Goal: Transaction & Acquisition: Subscribe to service/newsletter

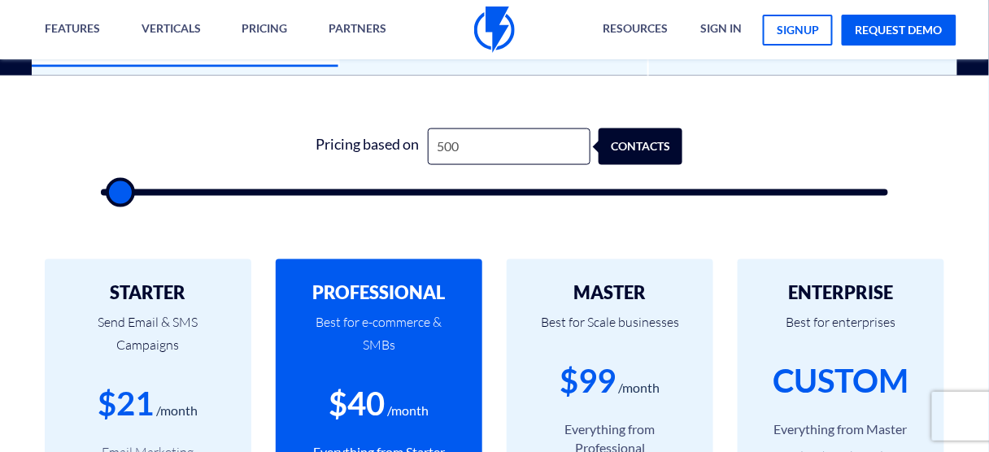
scroll to position [456, 0]
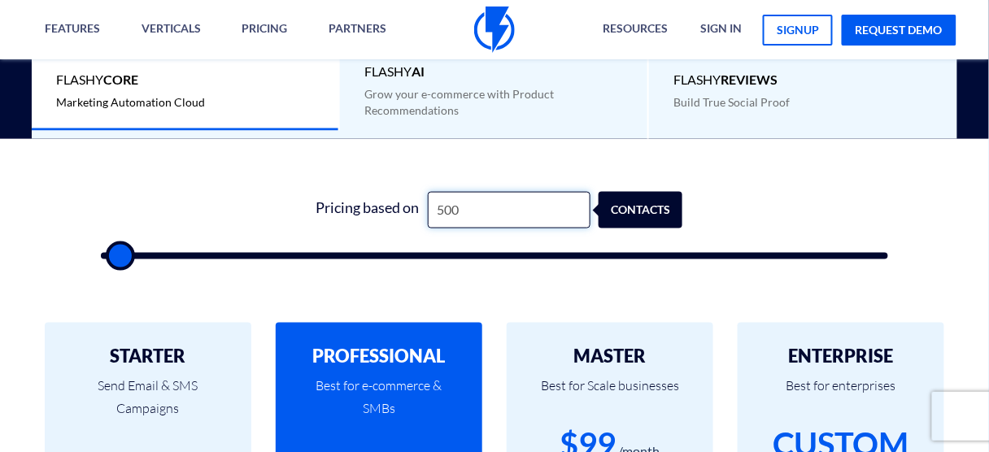
click at [547, 196] on input "500" at bounding box center [509, 210] width 163 height 37
type input "1"
type input "500"
type input "10"
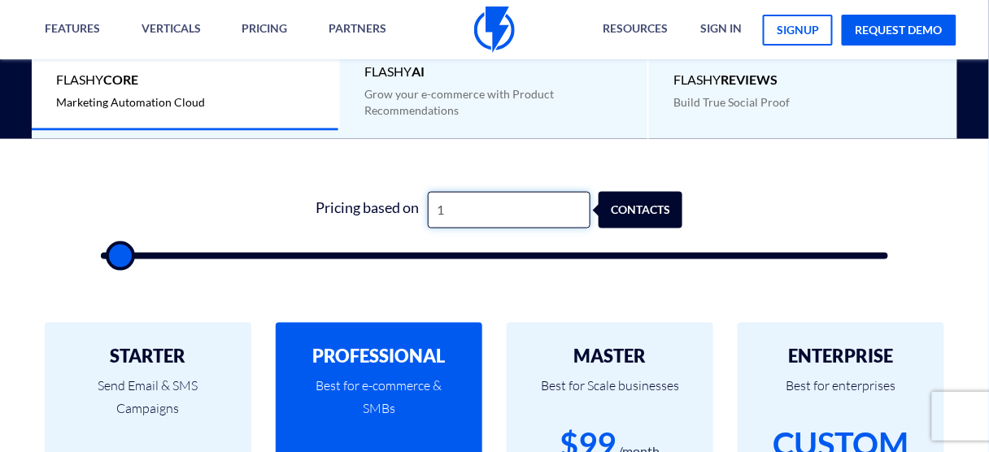
type input "500"
type input "100"
type input "500"
type input "1,000"
type input "1000"
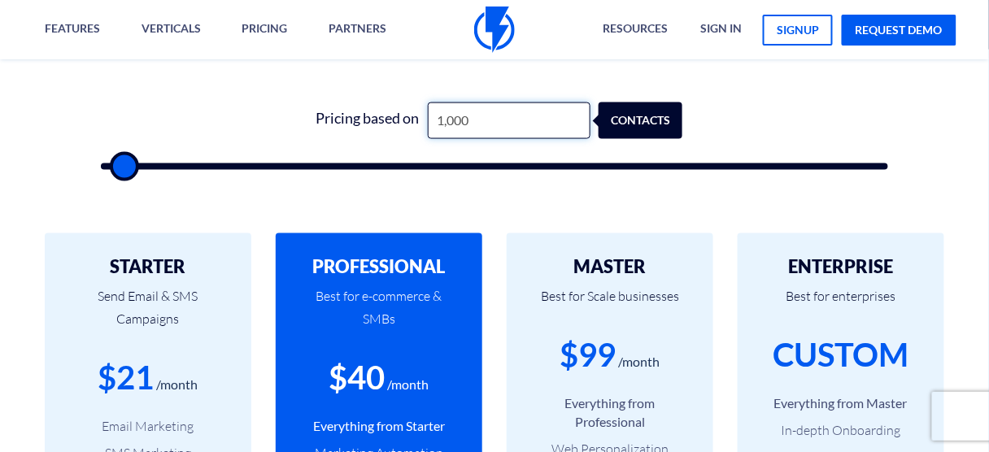
scroll to position [651, 0]
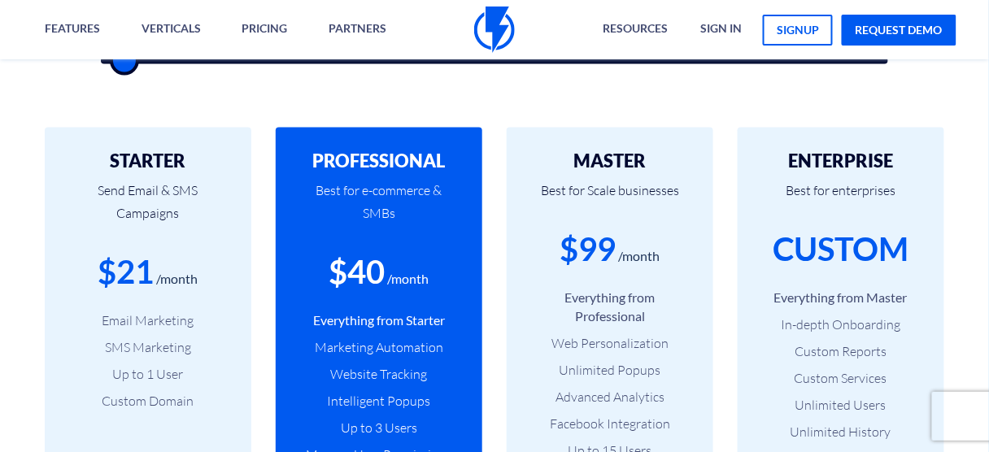
type input "1,000"
click at [507, 242] on div "MASTER Best for Scale businesses $99 /month Everything from Professional Web Pe…" at bounding box center [610, 339] width 207 height 423
click at [730, 138] on div "ENTERPRISE Best for enterprises CUSTOM Everything from Master In-depth Onboardi…" at bounding box center [841, 339] width 231 height 423
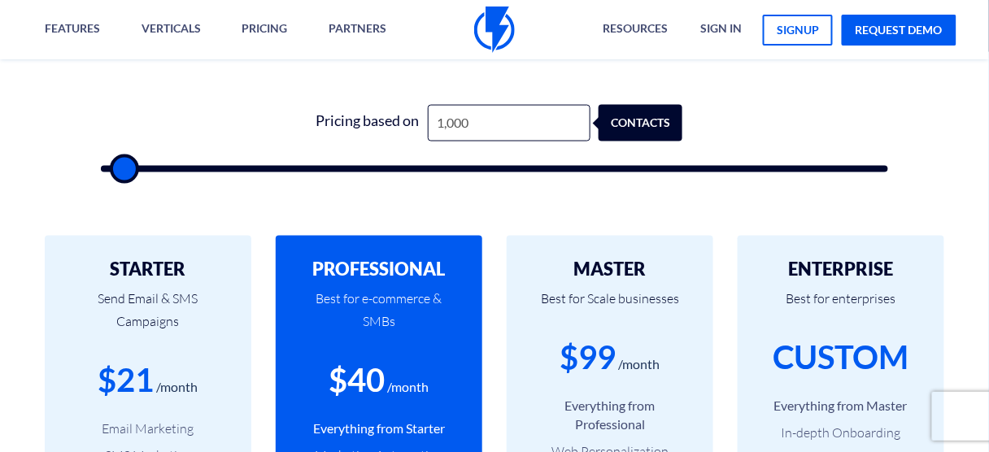
scroll to position [521, 0]
